Goal: Navigation & Orientation: Understand site structure

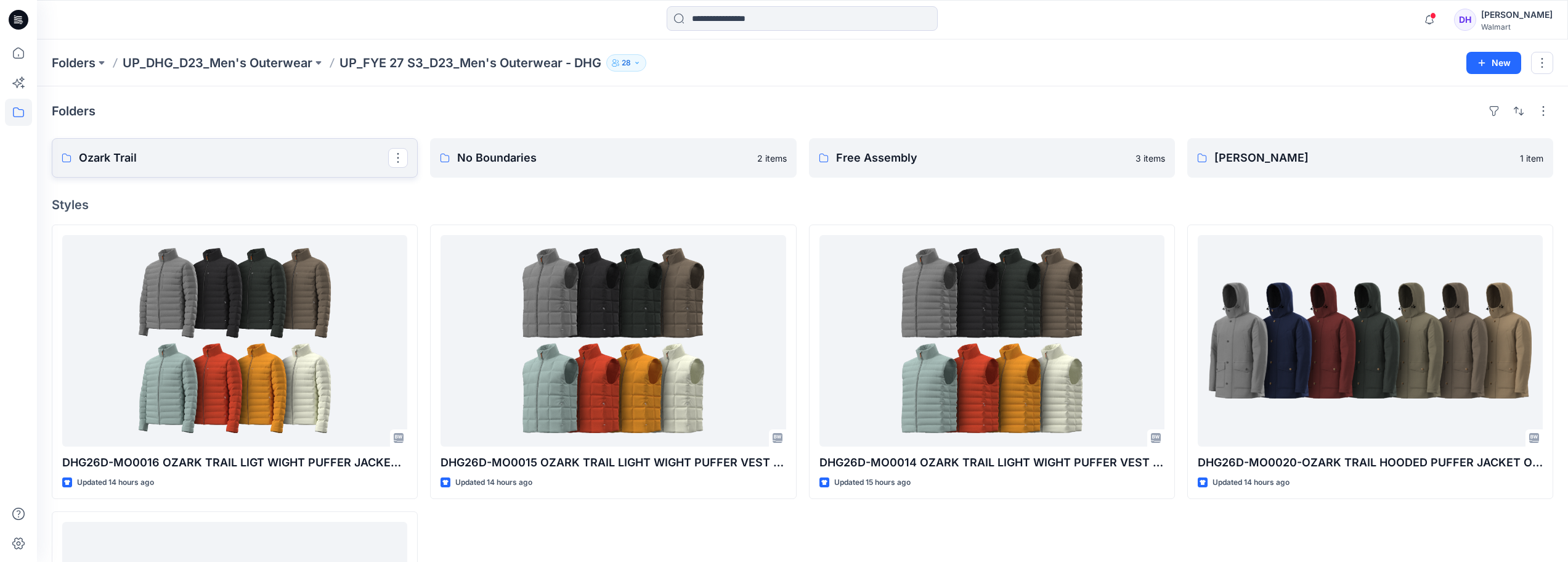
click at [285, 159] on p "Ozark Trail" at bounding box center [233, 158] width 309 height 17
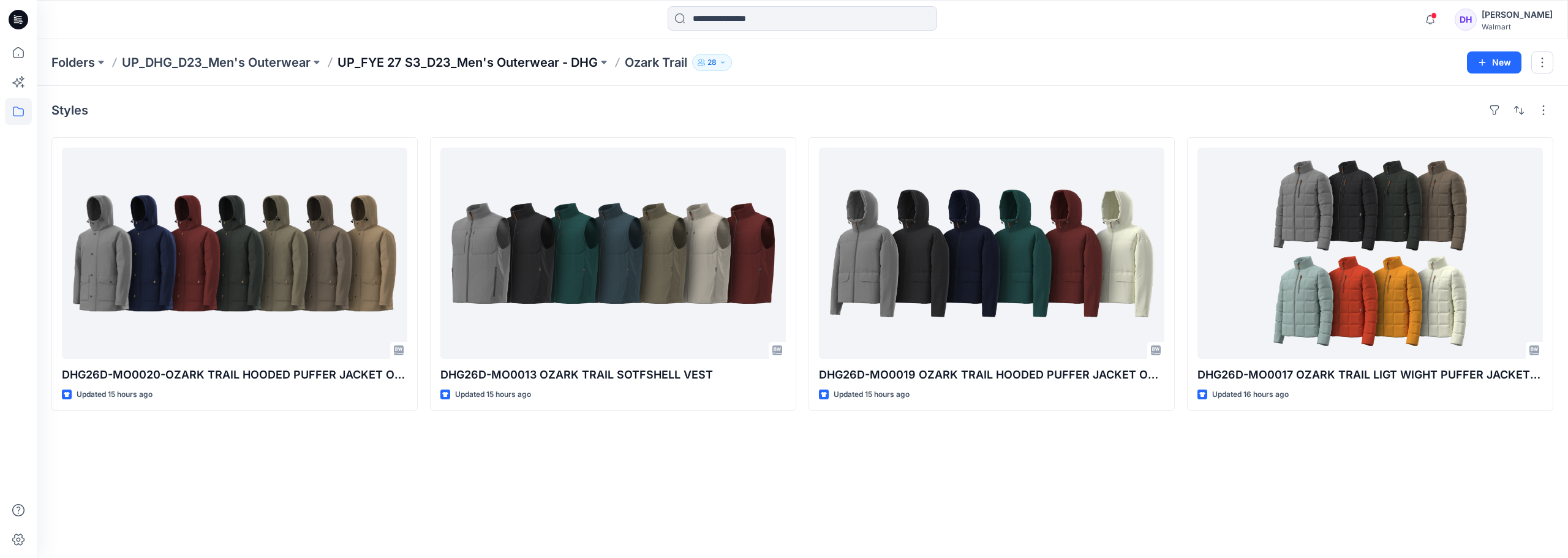
click at [454, 66] on p "UP_FYE 27 S3_D23_Men's Outerwear - DHG" at bounding box center [467, 62] width 261 height 17
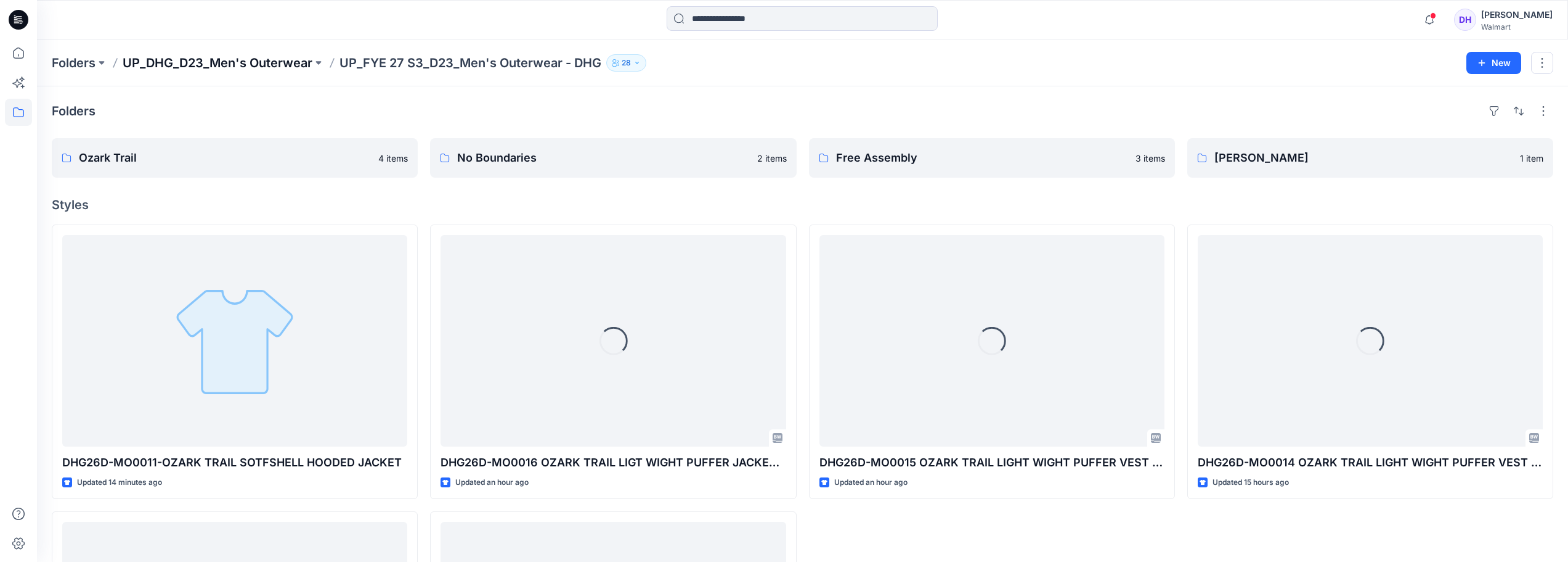
click at [276, 70] on p "UP_DHG_D23_Men's Outerwear" at bounding box center [217, 62] width 189 height 17
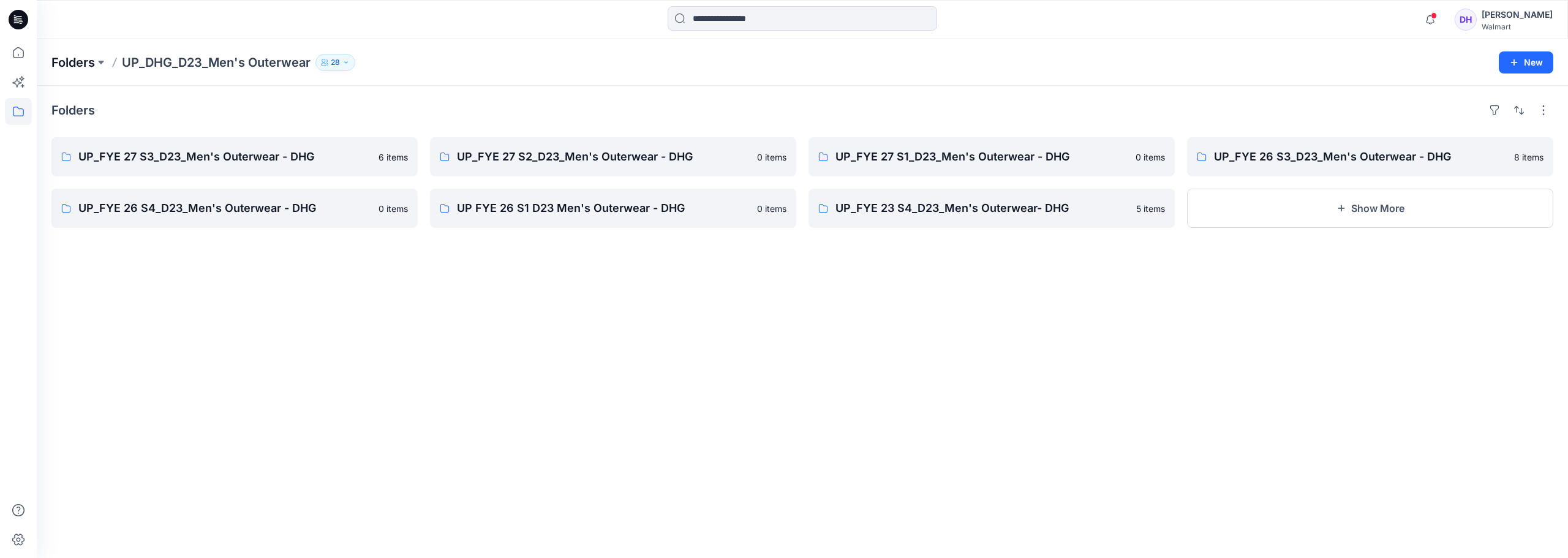
click at [76, 62] on p "Folders" at bounding box center [73, 62] width 44 height 17
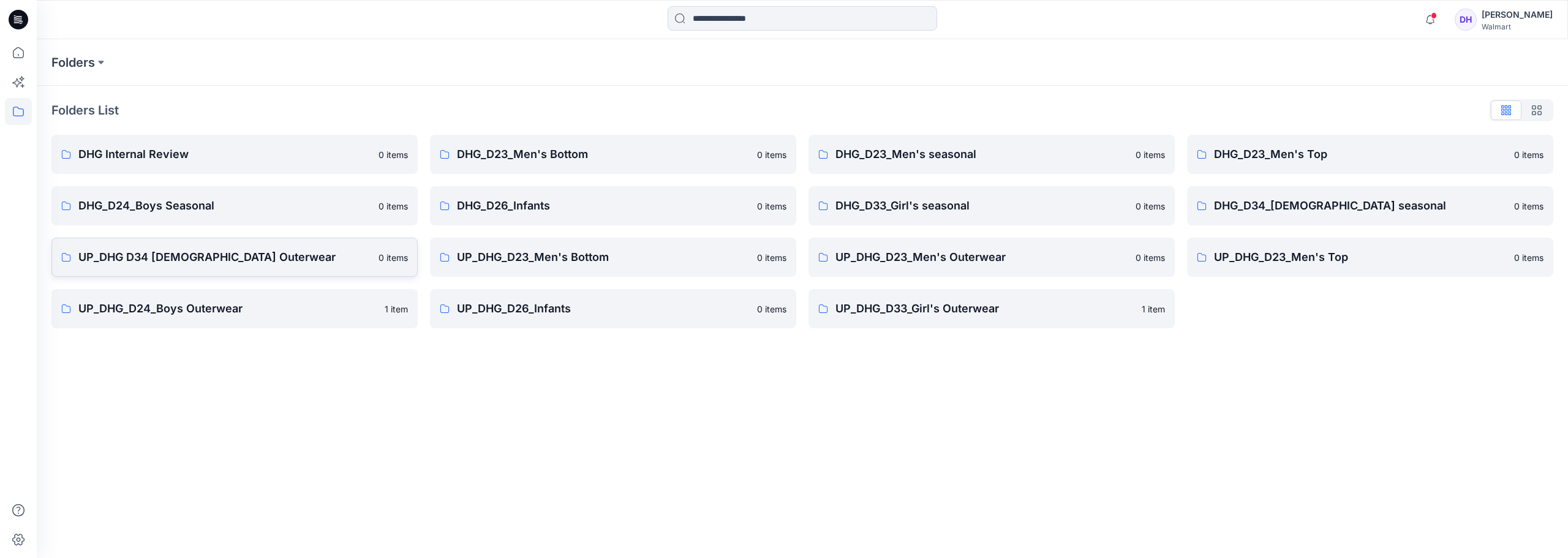
click at [223, 266] on link "UP_DHG D34 [DEMOGRAPHIC_DATA] Outerwear 0 items" at bounding box center [234, 257] width 366 height 39
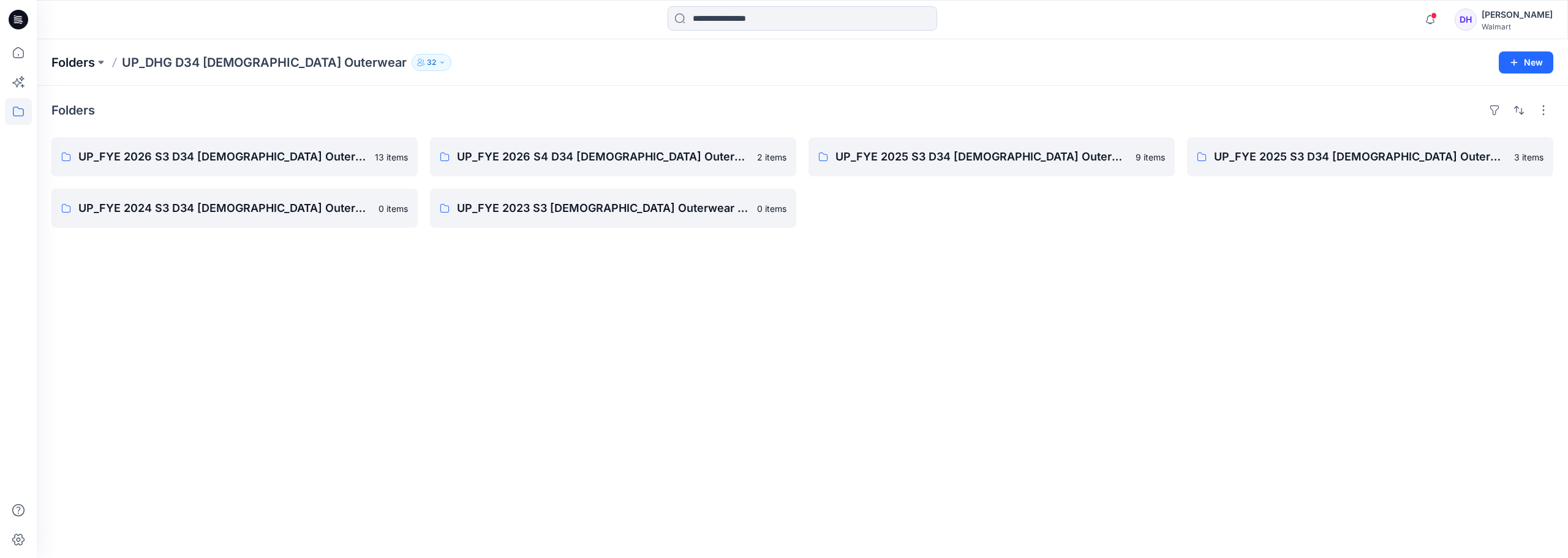
click at [87, 58] on p "Folders" at bounding box center [73, 62] width 44 height 17
